Goal: Information Seeking & Learning: Learn about a topic

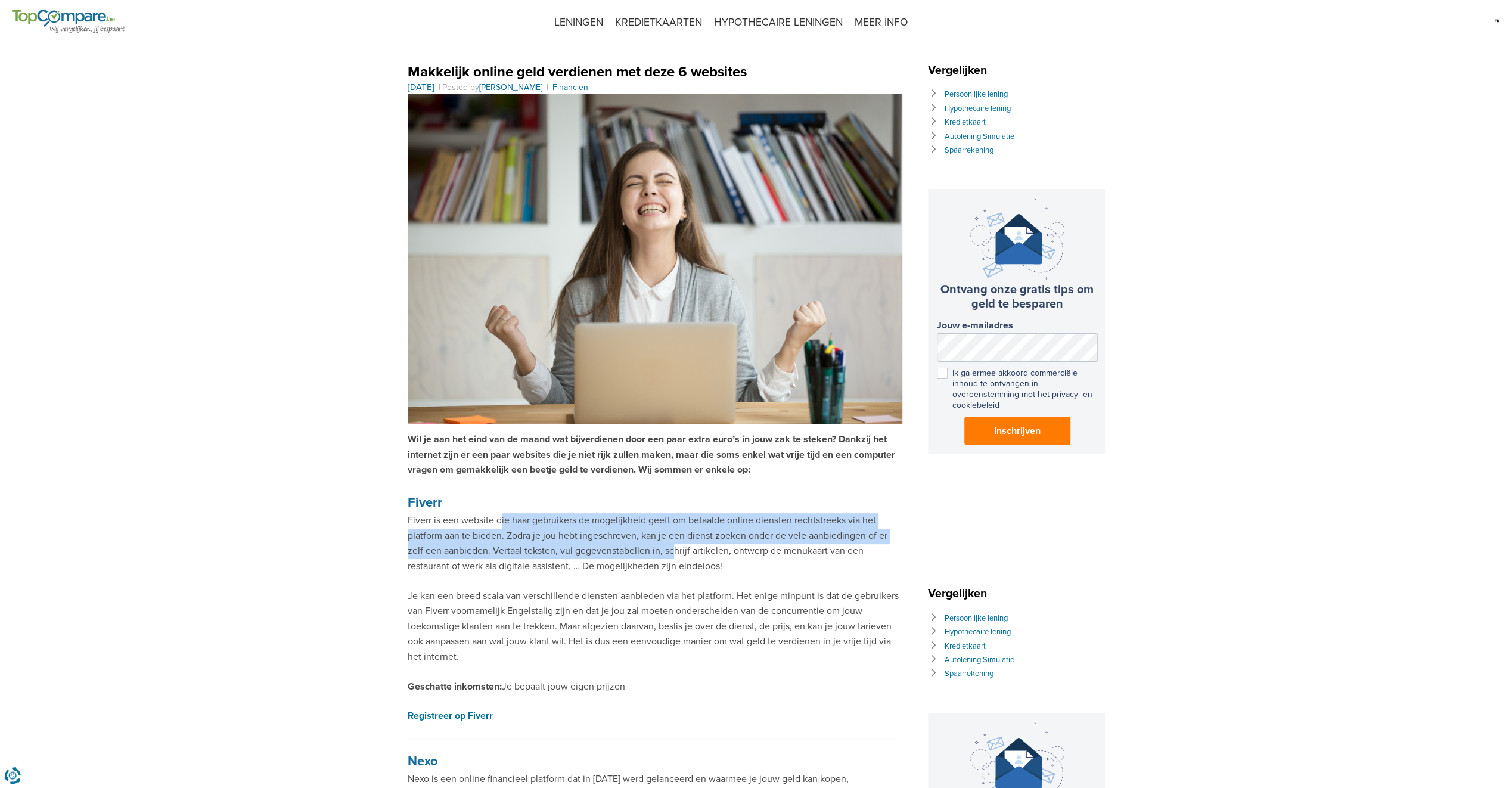
drag, startPoint x: 502, startPoint y: 520, endPoint x: 654, endPoint y: 554, distance: 155.8
click at [654, 554] on p "Fiverr is een website die haar gebruikers de mogelijkheid geeft om betaalde onl…" at bounding box center [655, 543] width 495 height 61
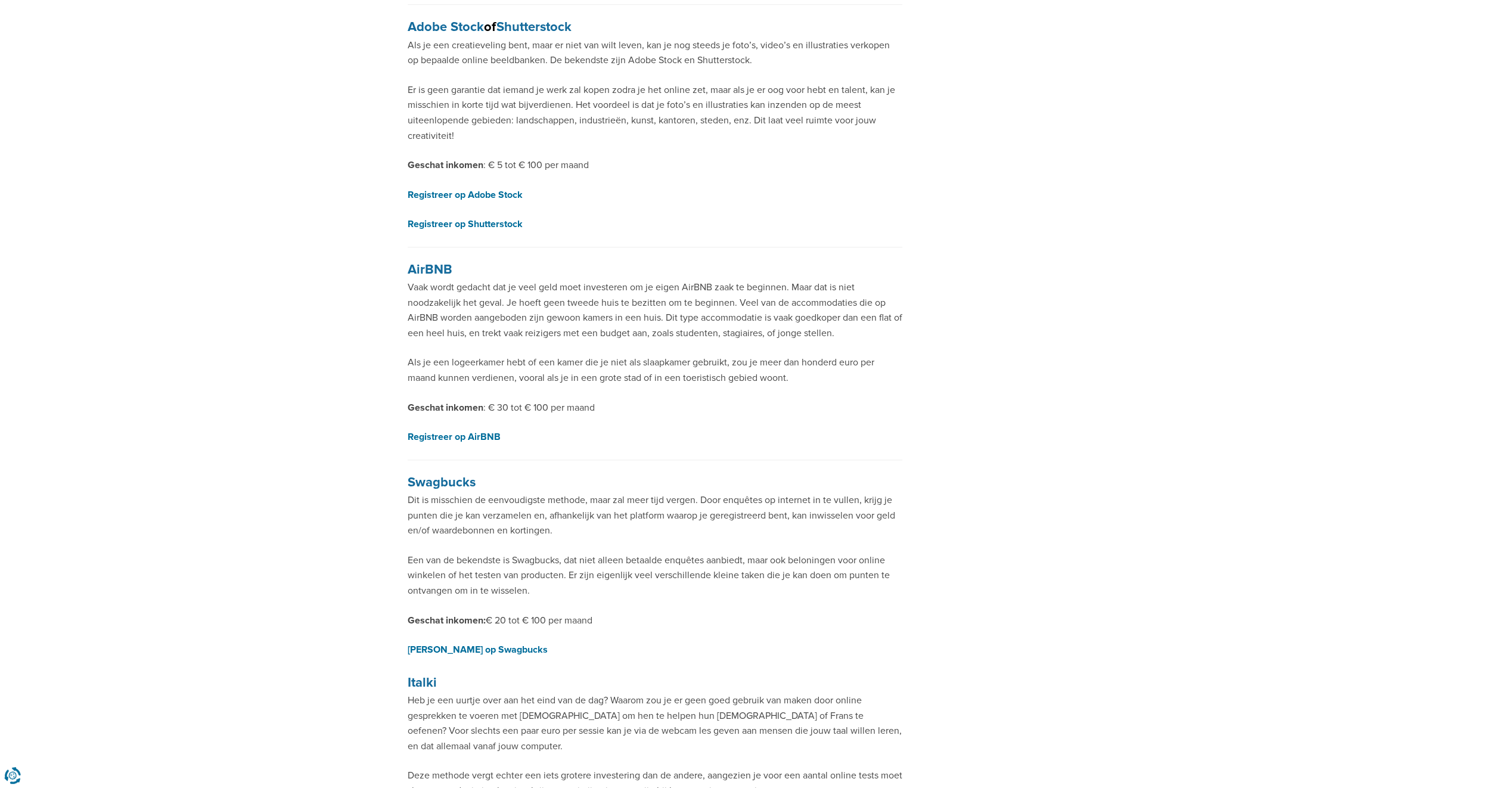
scroll to position [1192, 0]
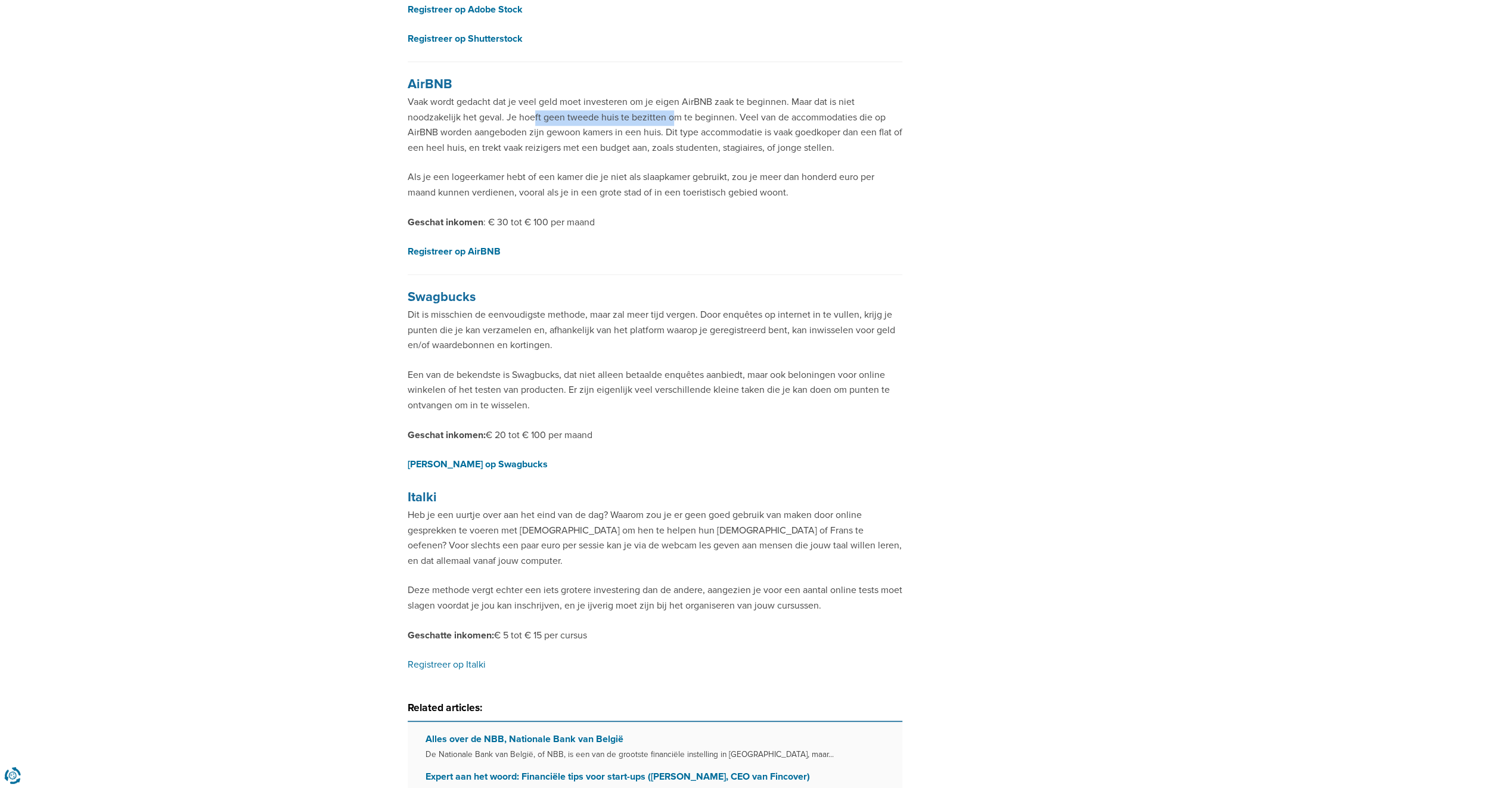
drag, startPoint x: 490, startPoint y: 100, endPoint x: 633, endPoint y: 101, distance: 143.0
click at [633, 101] on p "Vaak wordt gedacht dat je veel geld moet investeren om je eigen AirBNB zaak te …" at bounding box center [655, 125] width 495 height 61
click at [589, 105] on p "Vaak wordt gedacht dat je veel geld moet investeren om je eigen AirBNB zaak te …" at bounding box center [655, 125] width 495 height 61
drag, startPoint x: 629, startPoint y: 99, endPoint x: 855, endPoint y: 124, distance: 227.4
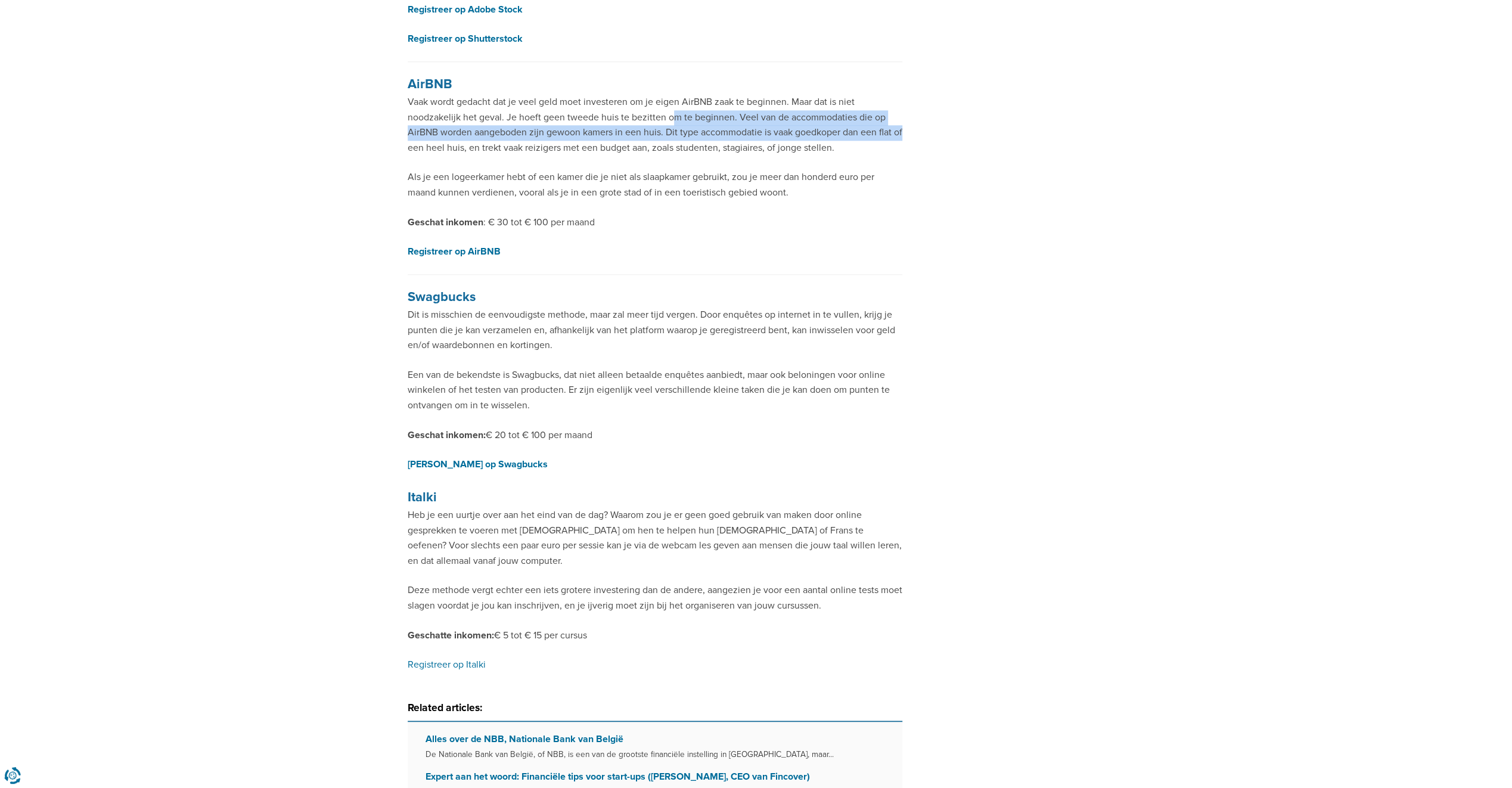
click at [855, 124] on p "Vaak wordt gedacht dat je veel geld moet investeren om je eigen AirBNB zaak te …" at bounding box center [655, 125] width 495 height 61
click at [851, 126] on p "Vaak wordt gedacht dat je veel geld moet investeren om je eigen AirBNB zaak te …" at bounding box center [655, 125] width 495 height 61
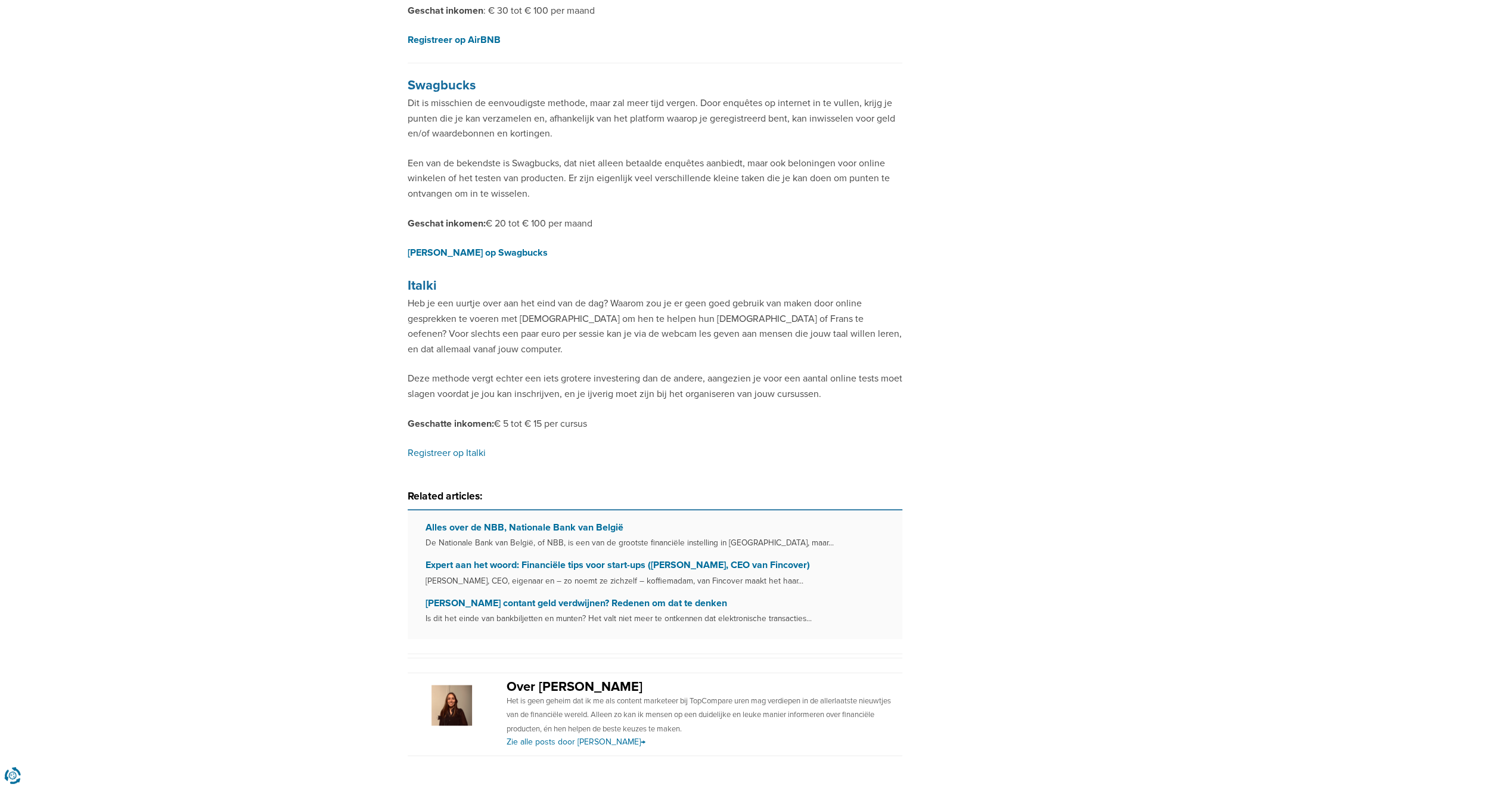
scroll to position [1431, 0]
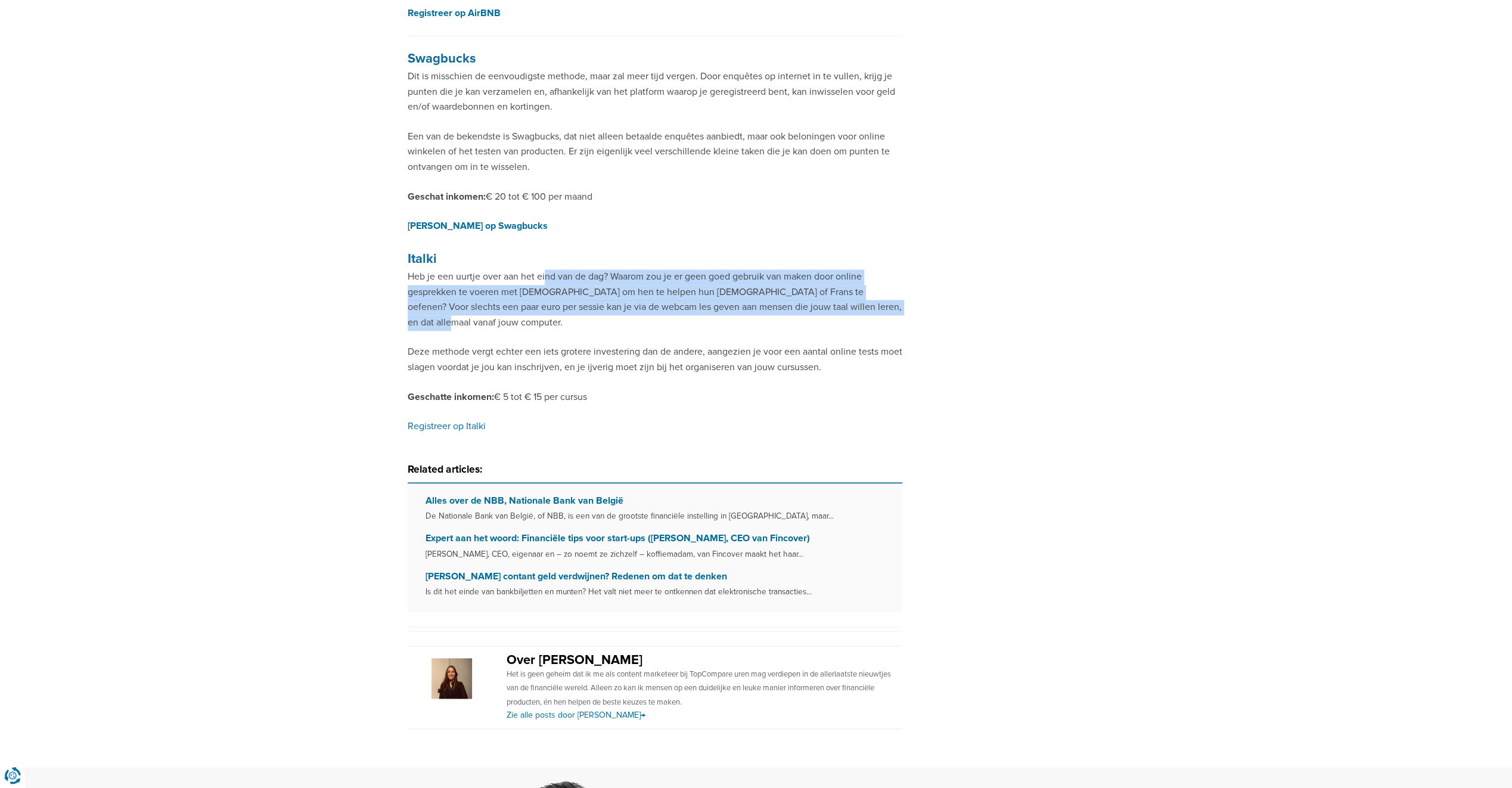
drag, startPoint x: 586, startPoint y: 258, endPoint x: 871, endPoint y: 286, distance: 286.4
click at [871, 286] on p "Heb je een uurtje over aan het eind van de dag? Waarom zou je er geen goed gebr…" at bounding box center [655, 299] width 495 height 61
click at [793, 294] on p "Heb je een uurtje over aan het eind van de dag? Waarom zou je er geen goed gebr…" at bounding box center [655, 299] width 495 height 61
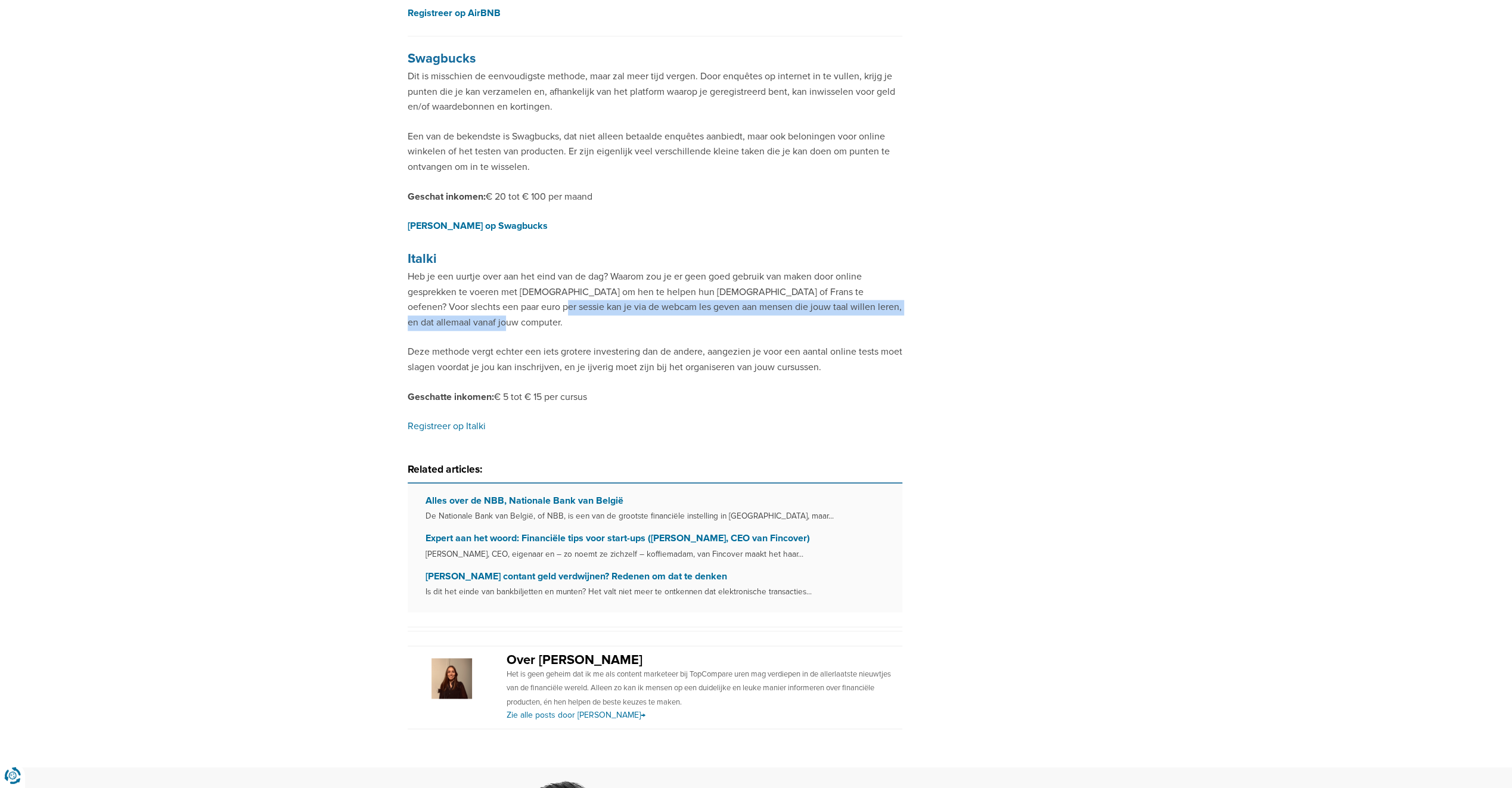
drag, startPoint x: 488, startPoint y: 291, endPoint x: 648, endPoint y: 300, distance: 160.3
click at [648, 300] on p "Heb je een uurtje over aan het eind van de dag? Waarom zou je er geen goed gebr…" at bounding box center [655, 299] width 495 height 61
click at [648, 301] on p "Heb je een uurtje over aan het eind van de dag? Waarom zou je er geen goed gebr…" at bounding box center [655, 299] width 495 height 61
click at [617, 300] on p "Heb je een uurtje over aan het eind van de dag? Waarom zou je er geen goed gebr…" at bounding box center [655, 299] width 495 height 61
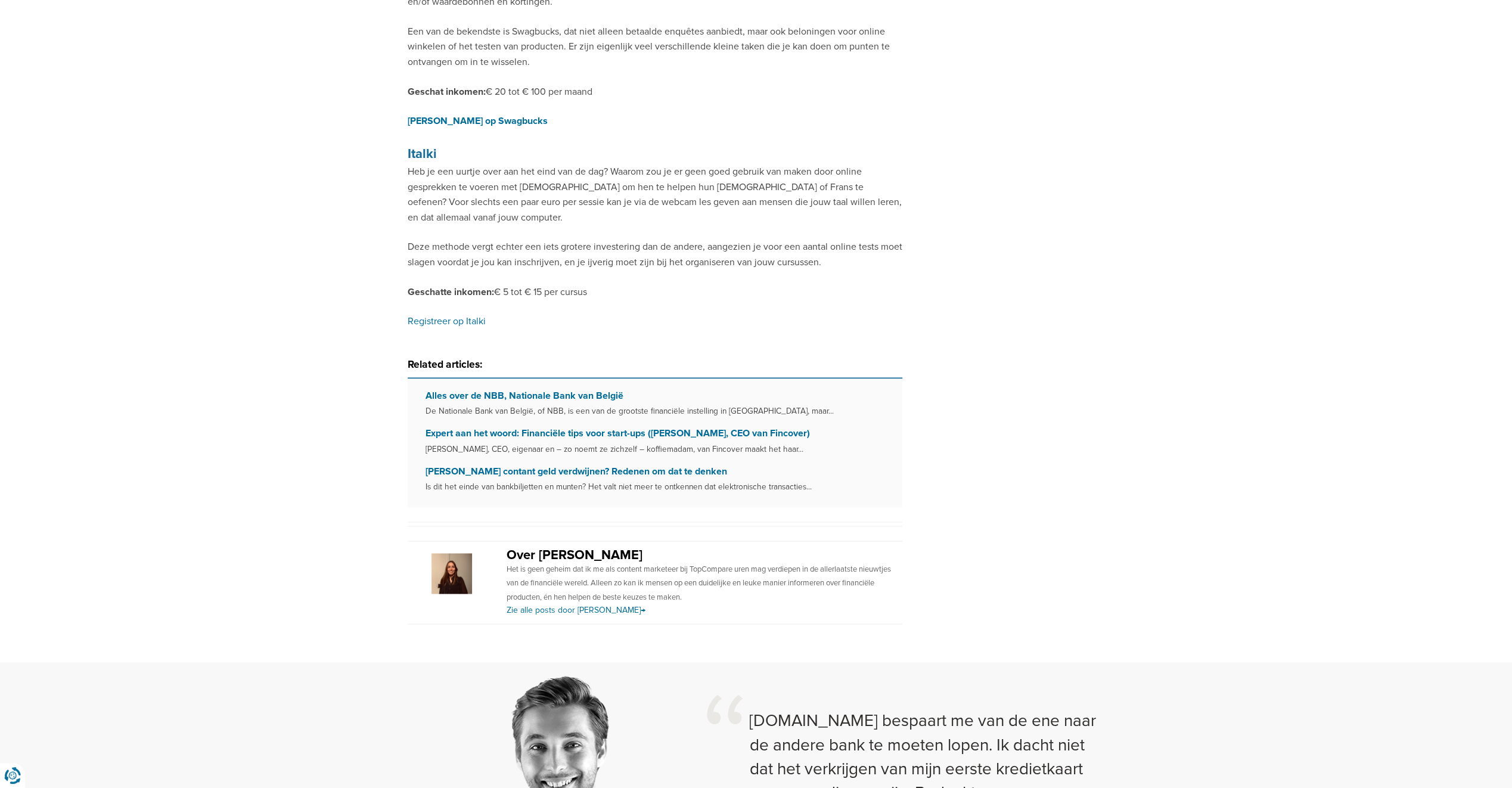
scroll to position [1728, 0]
